Goal: Book appointment/travel/reservation

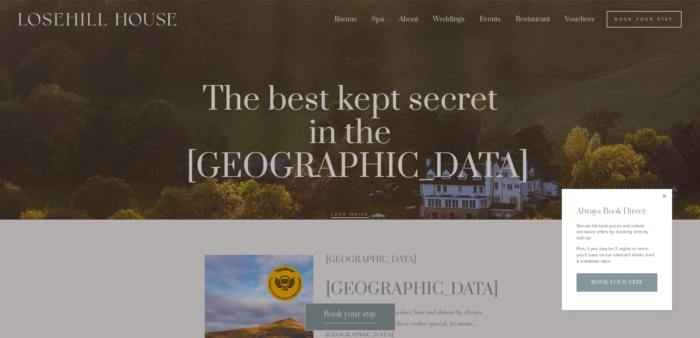
click at [665, 196] on link "Close" at bounding box center [664, 196] width 13 height 13
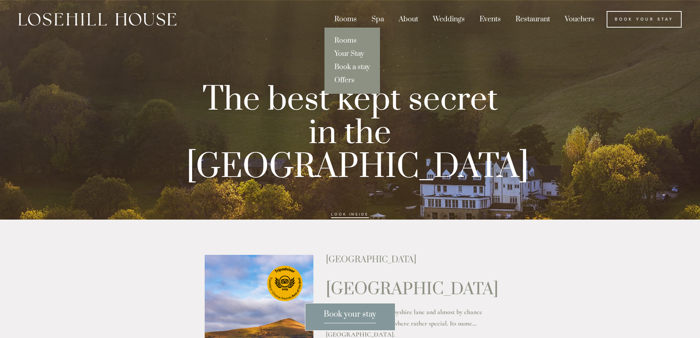
click at [348, 38] on link "Rooms" at bounding box center [351, 40] width 55 height 13
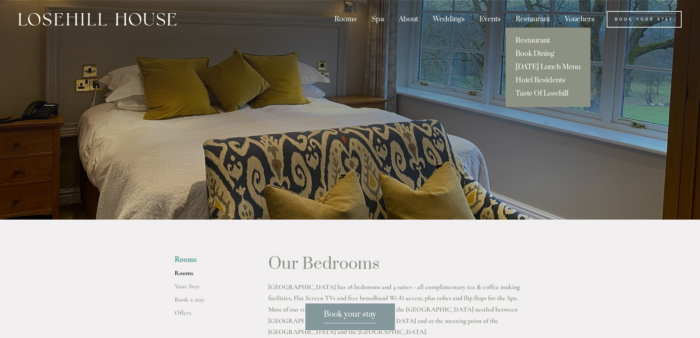
click at [533, 41] on link "Restaurant" at bounding box center [548, 40] width 85 height 13
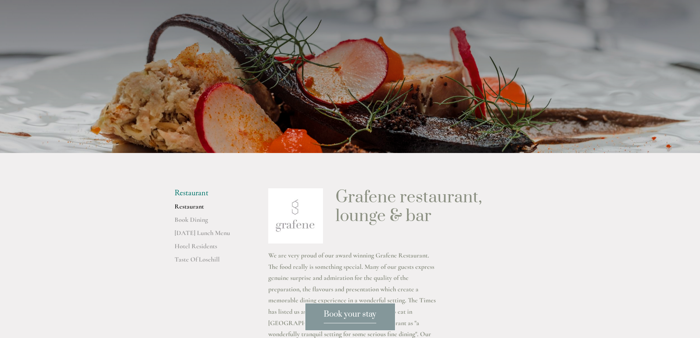
scroll to position [73, 0]
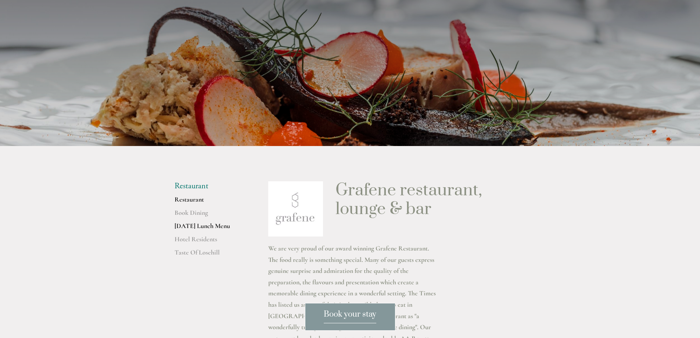
click at [206, 226] on link "[DATE] Lunch Menu" at bounding box center [210, 228] width 70 height 13
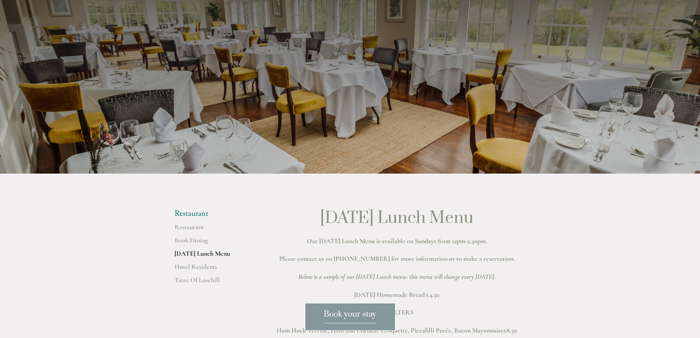
scroll to position [37, 0]
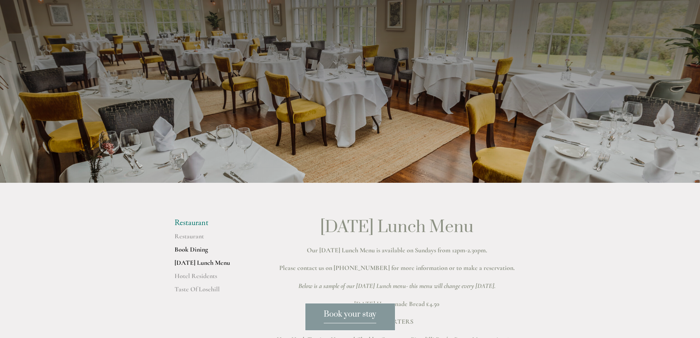
click at [196, 250] on link "Book Dining" at bounding box center [210, 251] width 70 height 13
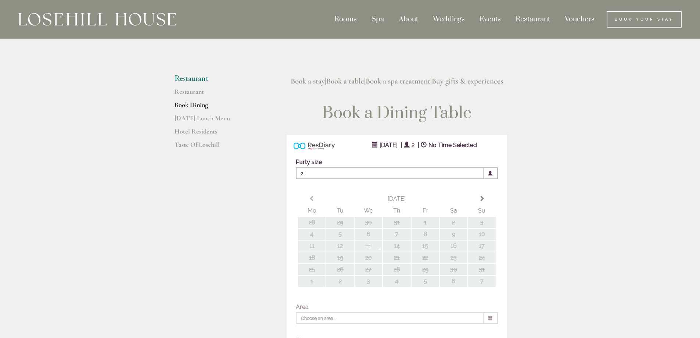
type input "Any Area"
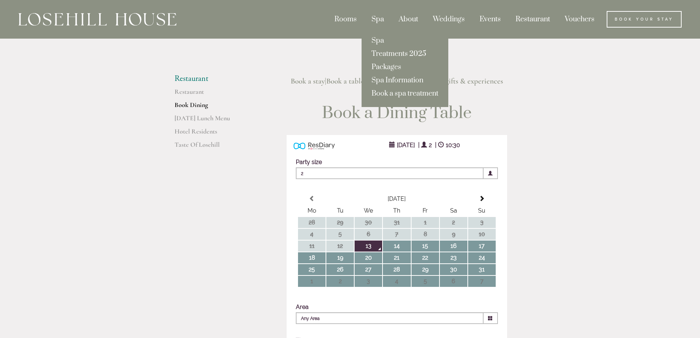
click at [376, 17] on div "Spa" at bounding box center [378, 19] width 26 height 17
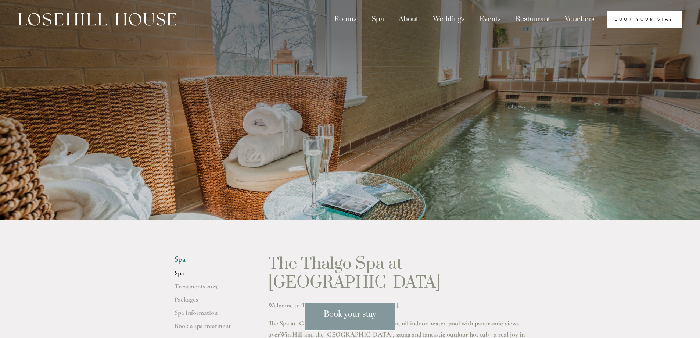
click at [631, 17] on link "Book Your Stay" at bounding box center [644, 19] width 75 height 17
